Goal: Browse casually

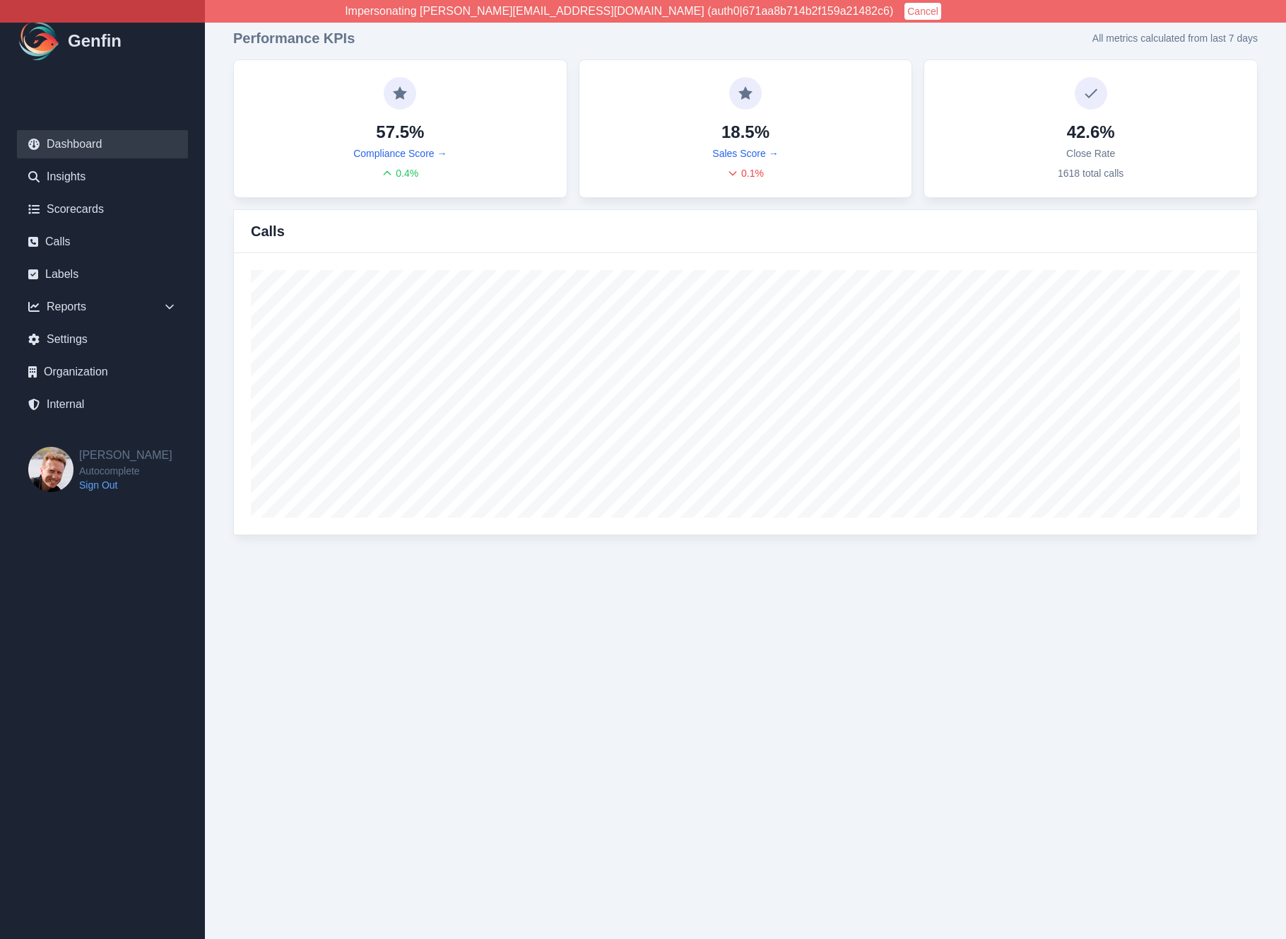
click at [494, 563] on html "Impersonating [PERSON_NAME][EMAIL_ADDRESS][DOMAIN_NAME] (auth0|671aa8b714b2f159…" at bounding box center [643, 281] width 1286 height 563
click at [650, 542] on div "Performance KPIs All metrics calculated from last 7 days 57.5% Compliance Score…" at bounding box center [745, 281] width 1081 height 563
click at [609, 563] on html "Impersonating [PERSON_NAME][EMAIL_ADDRESS][DOMAIN_NAME] (auth0|671aa8b714b2f159…" at bounding box center [643, 281] width 1286 height 563
click at [905, 6] on button "Cancel" at bounding box center [923, 11] width 37 height 17
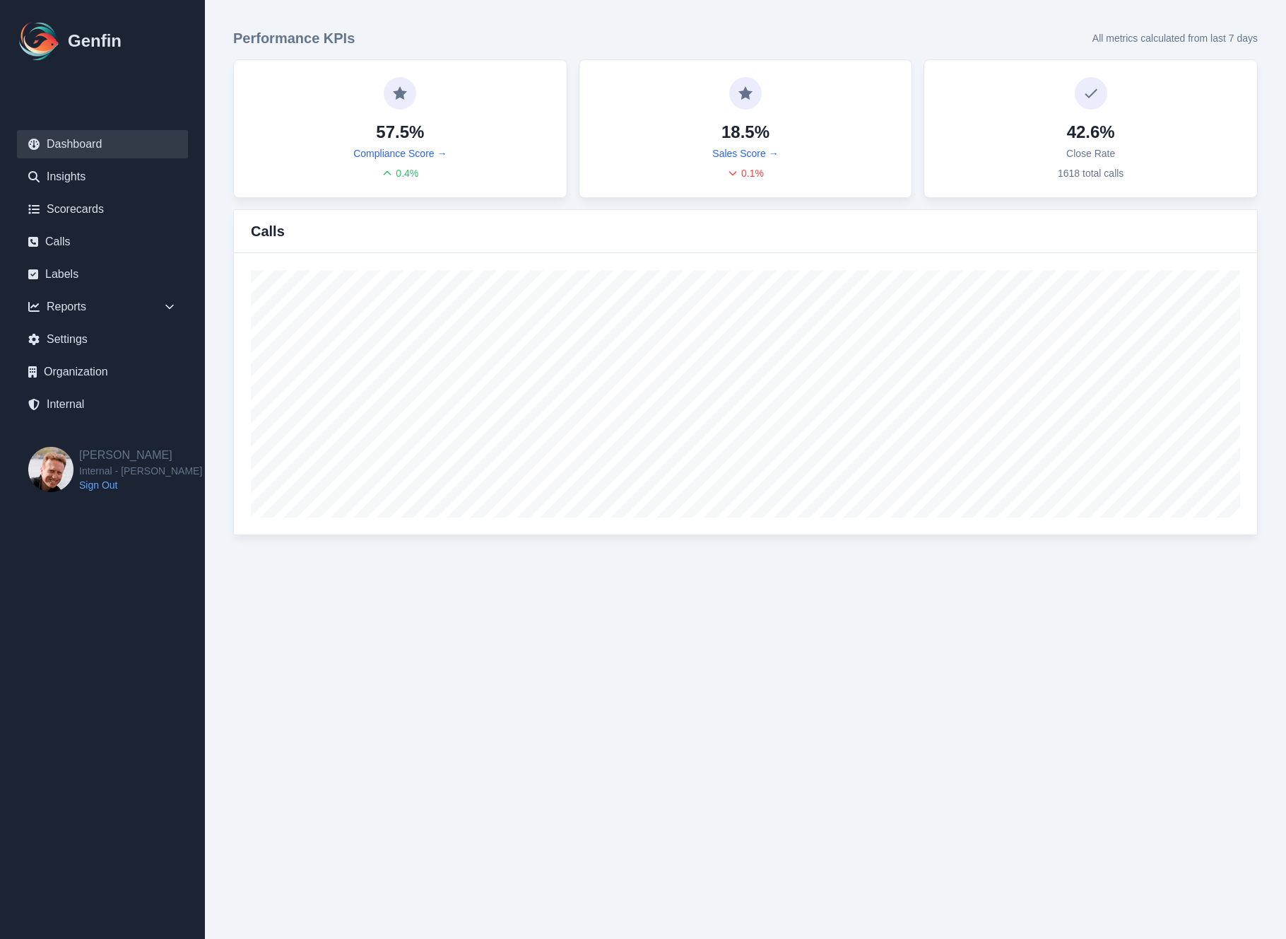
click at [218, 193] on div "Performance KPIs All metrics calculated from last 7 days 57.5% Compliance Score…" at bounding box center [745, 281] width 1081 height 563
click at [862, 19] on div "Performance KPIs All metrics calculated from last 7 days 0.0% Compliance Score …" at bounding box center [745, 281] width 1081 height 563
